Goal: Navigation & Orientation: Find specific page/section

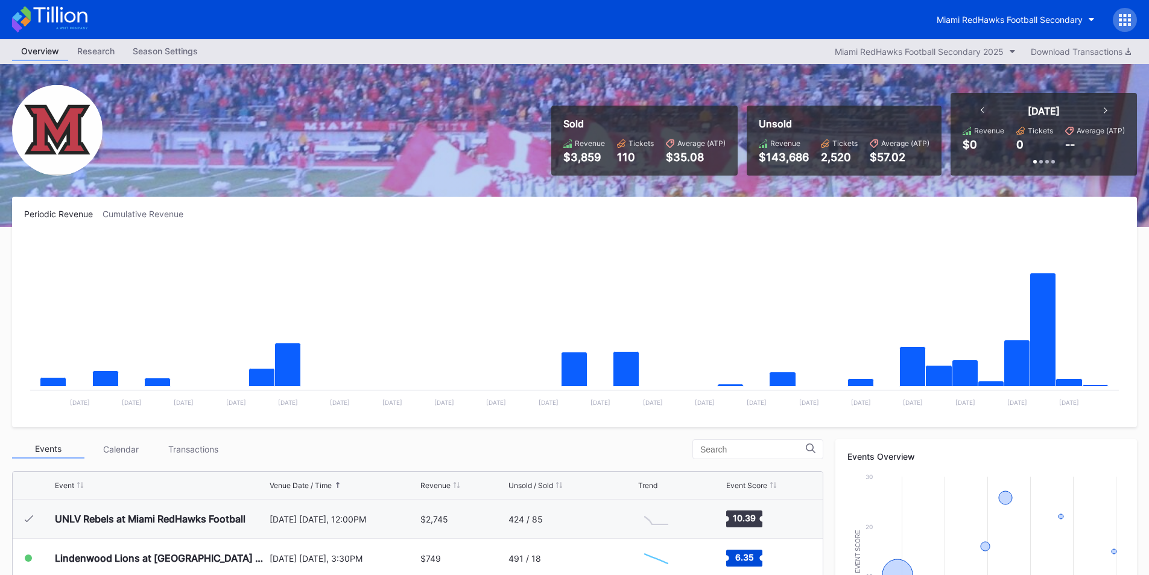
scroll to position [302, 0]
